Goal: Communication & Community: Answer question/provide support

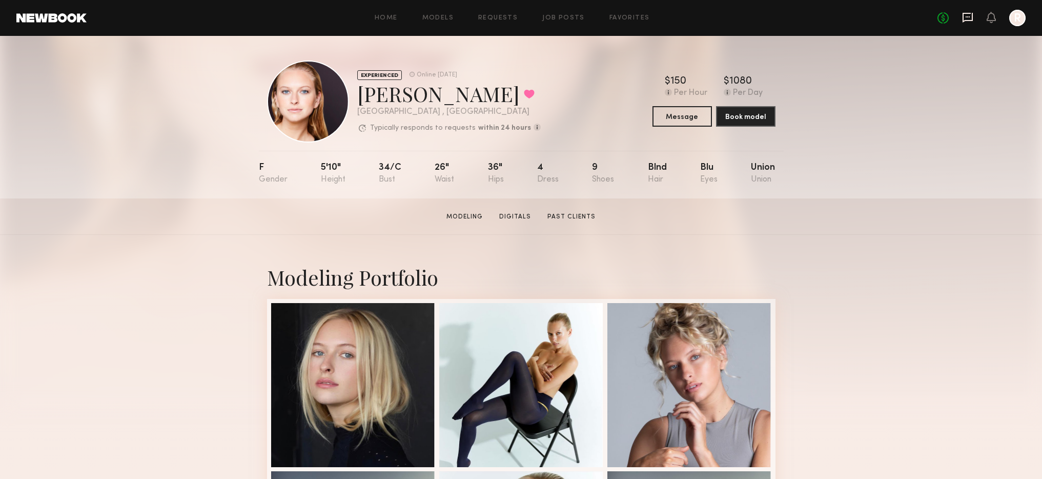
click at [967, 22] on icon at bounding box center [967, 17] width 11 height 11
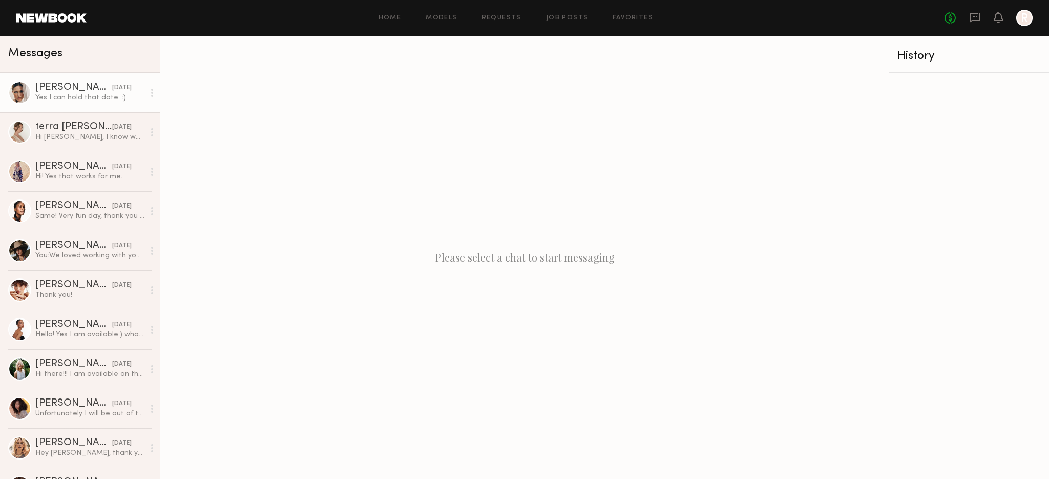
click at [60, 93] on div "Yes I can hold that date. :)" at bounding box center [89, 98] width 109 height 10
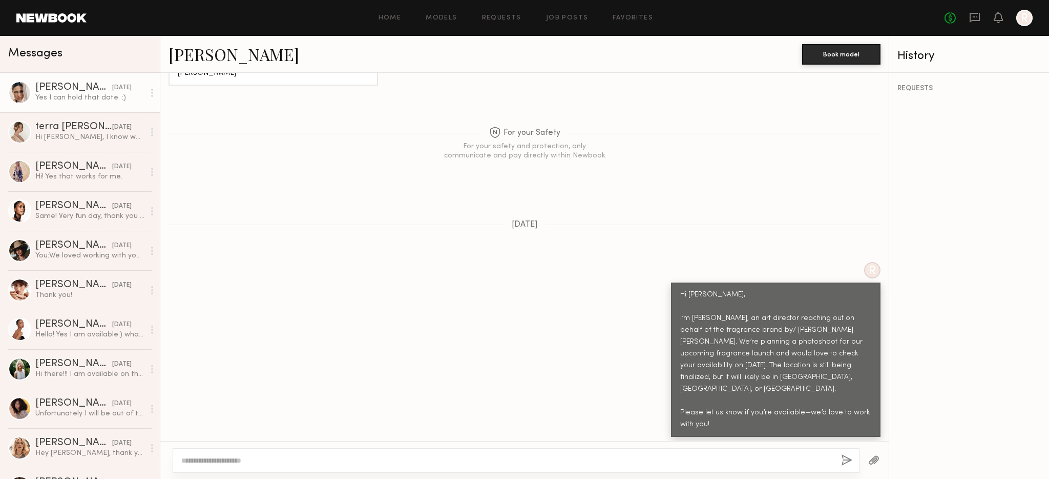
scroll to position [757, 0]
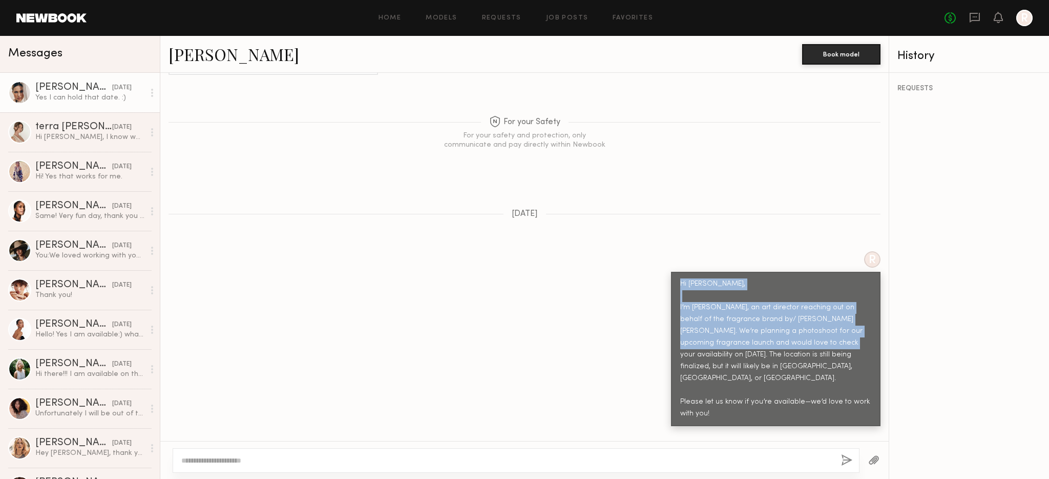
drag, startPoint x: 673, startPoint y: 257, endPoint x: 823, endPoint y: 316, distance: 161.8
click at [823, 316] on div "Hi [PERSON_NAME], I’m [PERSON_NAME], an art director reaching out on behalf of …" at bounding box center [776, 349] width 210 height 154
copy div "Hi [PERSON_NAME], I’m [PERSON_NAME], an art director reaching out on behalf of …"
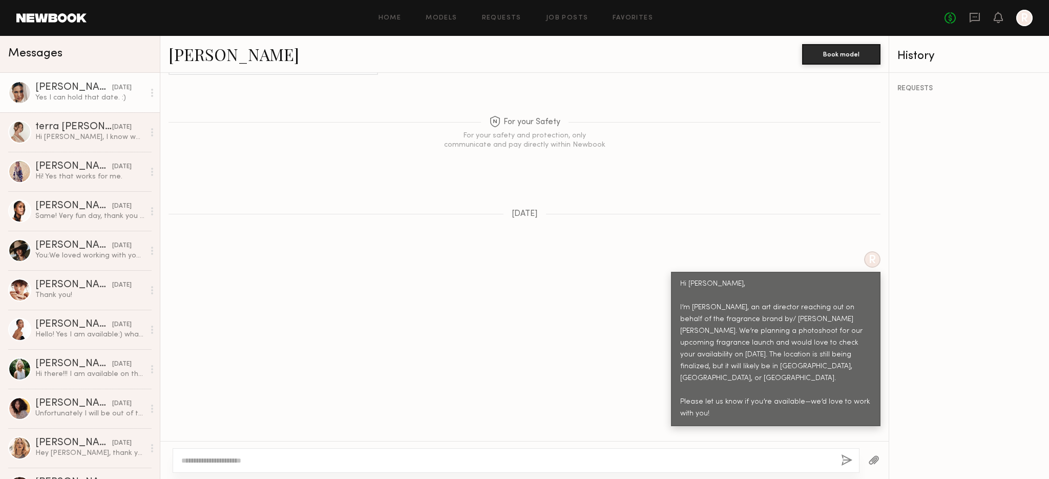
click at [680, 366] on div "Hi [PERSON_NAME], I’m [PERSON_NAME], an art director reaching out on behalf of …" at bounding box center [775, 348] width 191 height 141
drag, startPoint x: 673, startPoint y: 367, endPoint x: 743, endPoint y: 390, distance: 73.2
click at [743, 390] on div "Hi [PERSON_NAME], I’m [PERSON_NAME], an art director reaching out on behalf of …" at bounding box center [776, 349] width 210 height 154
copy div "Please let us know if you’re available—we’d love to work with you!"
